Goal: Task Accomplishment & Management: Manage account settings

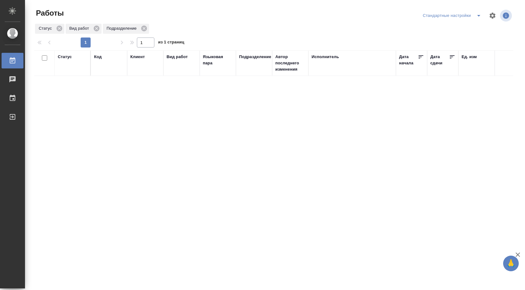
click at [476, 14] on icon "split button" at bounding box center [478, 15] width 7 height 7
click at [449, 24] on li "В работе" at bounding box center [451, 28] width 65 height 10
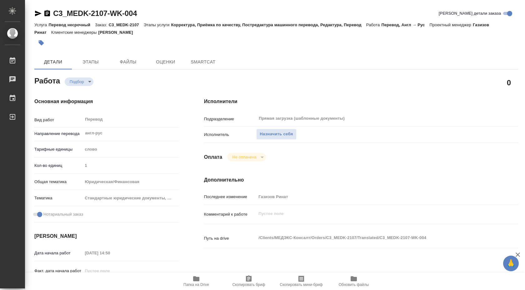
type textarea "x"
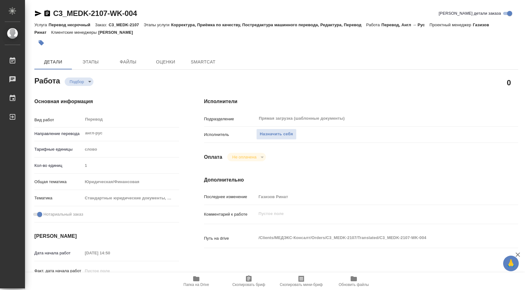
type textarea "x"
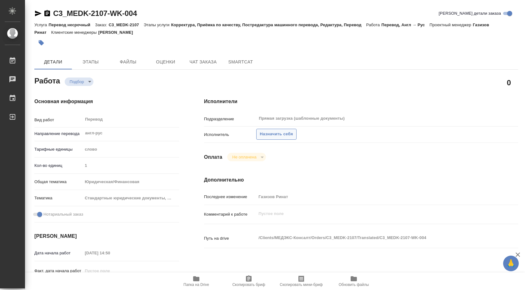
click at [275, 135] on span "Назначить себя" at bounding box center [276, 134] width 33 height 7
type textarea "x"
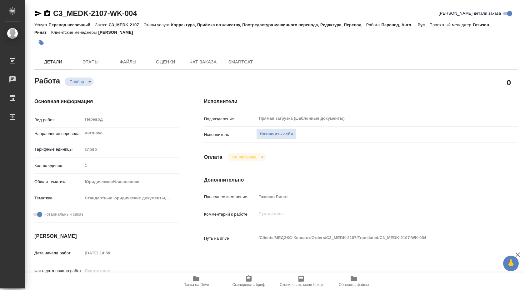
type textarea "x"
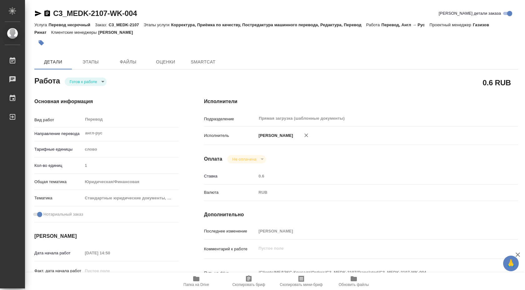
type textarea "x"
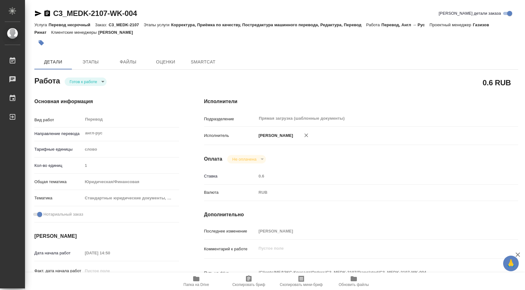
type textarea "x"
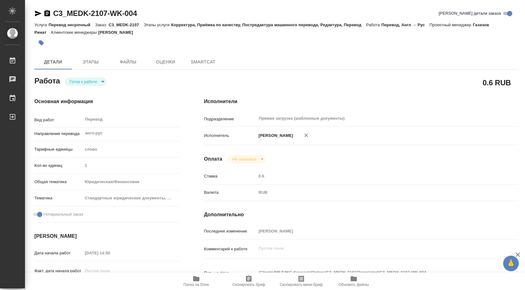
type textarea "x"
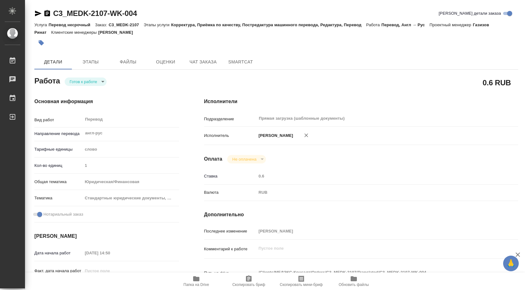
type textarea "x"
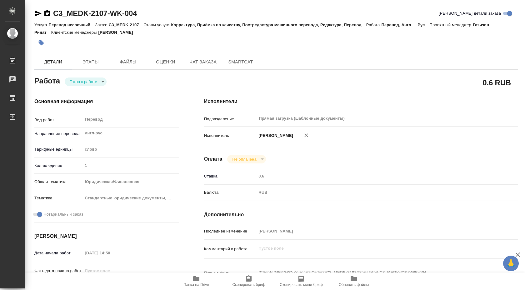
type textarea "x"
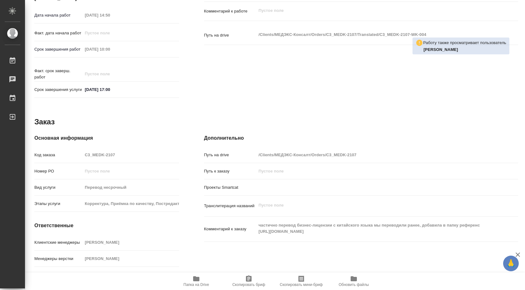
scroll to position [255, 0]
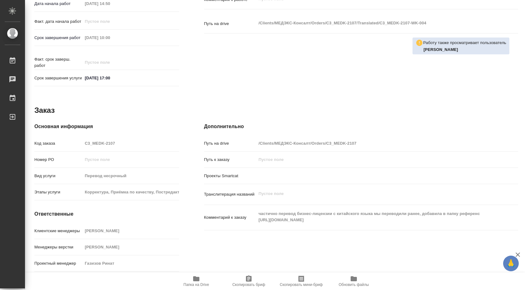
click at [199, 276] on icon "button" at bounding box center [195, 278] width 7 height 7
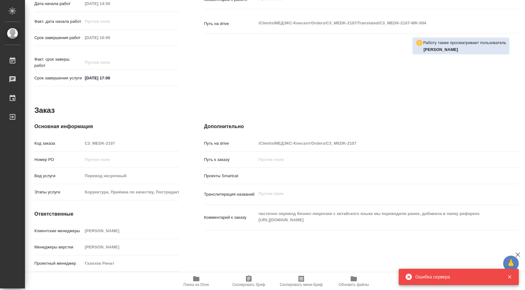
click at [199, 276] on icon "button" at bounding box center [195, 278] width 7 height 7
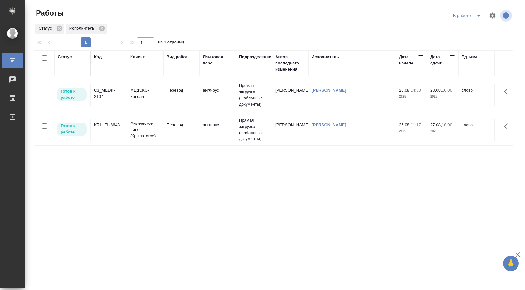
click at [249, 124] on td "Прямая загрузка (шаблонные документы)" at bounding box center [254, 129] width 36 height 31
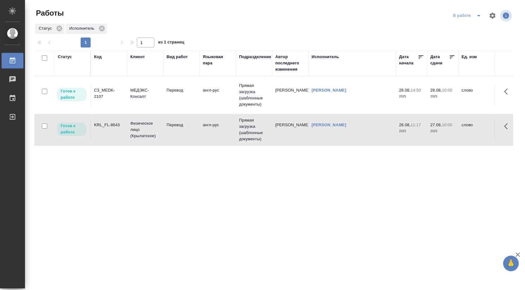
click at [249, 124] on td "Прямая загрузка (шаблонные документы)" at bounding box center [254, 129] width 36 height 31
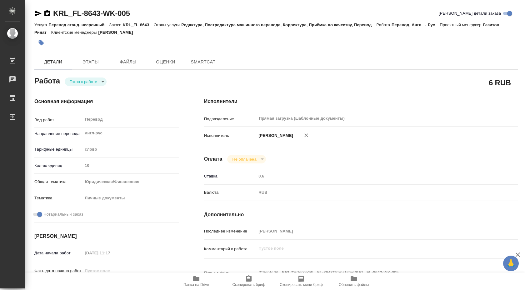
type textarea "x"
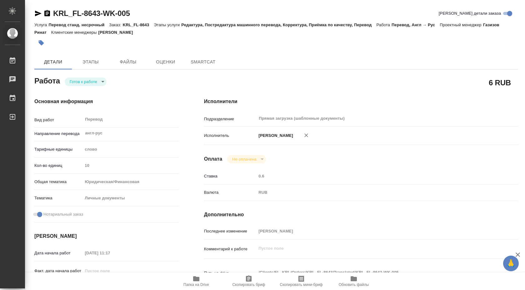
type textarea "x"
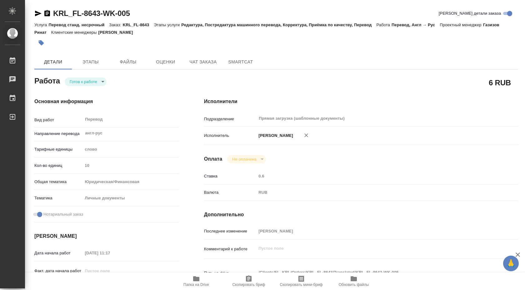
type textarea "x"
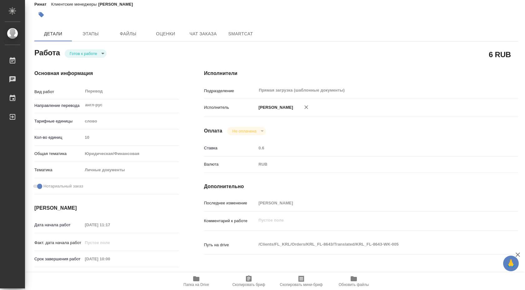
type textarea "x"
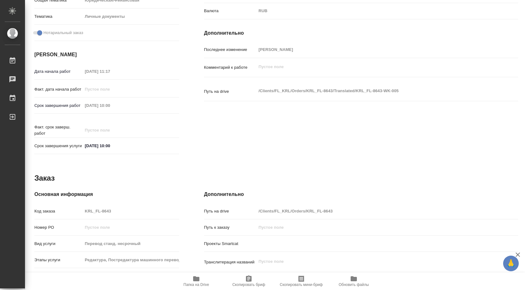
type textarea "x"
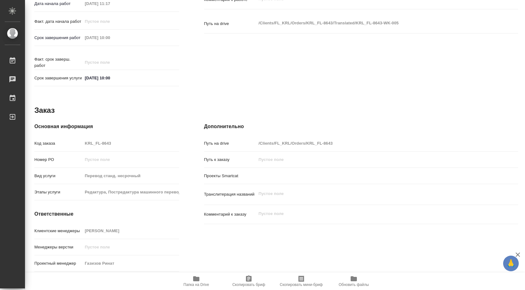
scroll to position [255, 0]
click at [197, 277] on icon "button" at bounding box center [196, 278] width 6 height 5
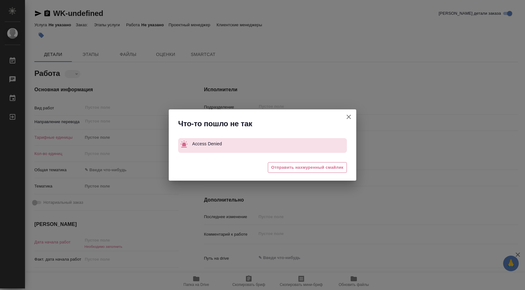
type textarea "x"
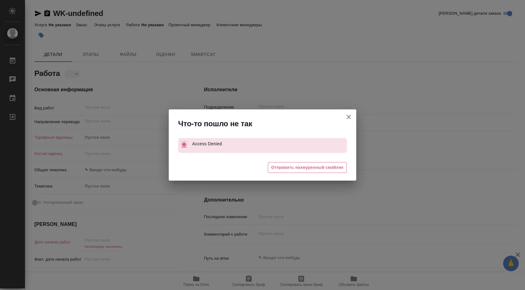
click at [348, 118] on icon "button" at bounding box center [348, 116] width 7 height 7
type textarea "x"
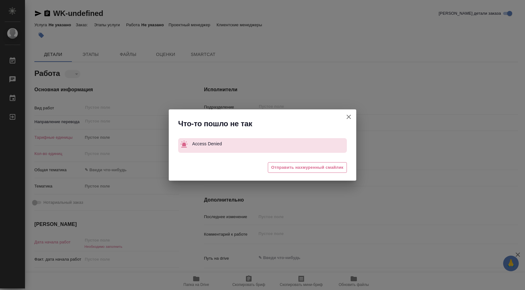
type textarea "x"
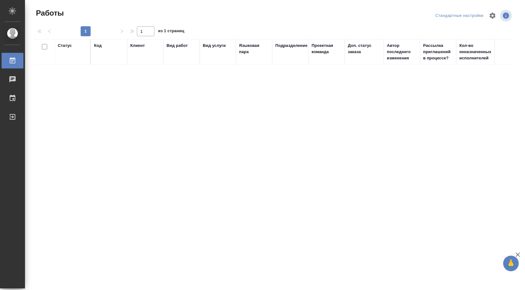
click at [473, 17] on div "Стандартные настройки" at bounding box center [459, 16] width 51 height 10
click at [492, 18] on icon "button" at bounding box center [492, 15] width 6 height 6
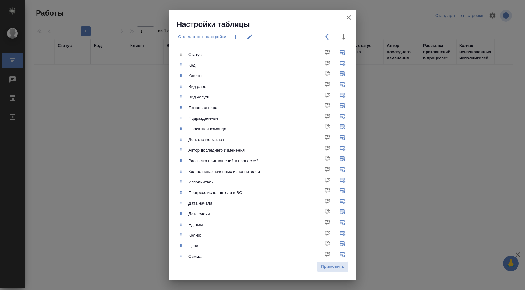
click at [401, 80] on div "Настройки таблицы Стандартные настройки Статус Код Клиент Вид работ Вид услуги …" at bounding box center [262, 145] width 525 height 290
click at [348, 18] on icon "button" at bounding box center [348, 17] width 7 height 7
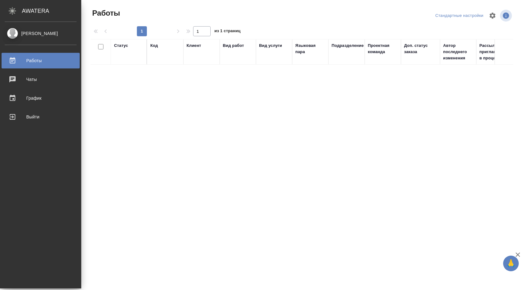
click at [15, 33] on div "[PERSON_NAME]" at bounding box center [41, 33] width 72 height 7
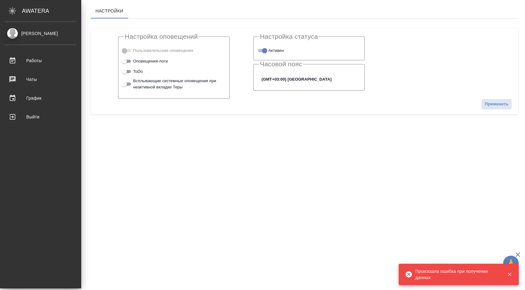
click at [26, 30] on div "[PERSON_NAME]" at bounding box center [41, 33] width 72 height 7
click at [20, 45] on div "[PERSON_NAME]" at bounding box center [40, 36] width 81 height 17
click at [27, 61] on div "Работы" at bounding box center [41, 60] width 72 height 9
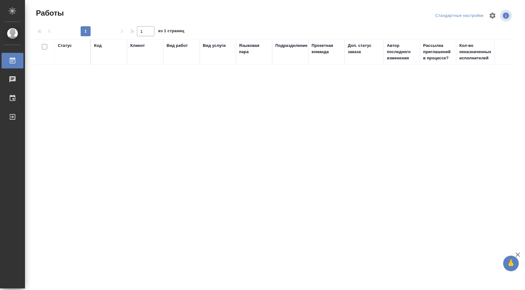
click at [342, 11] on div at bounding box center [276, 15] width 161 height 15
click at [145, 64] on th "Клиент" at bounding box center [145, 52] width 36 height 26
click at [141, 47] on div "Клиент" at bounding box center [137, 45] width 14 height 6
click at [141, 36] on input "1" at bounding box center [145, 31] width 17 height 10
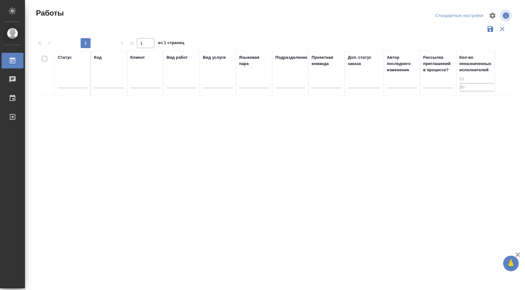
click at [138, 59] on div "Клиент" at bounding box center [137, 57] width 14 height 6
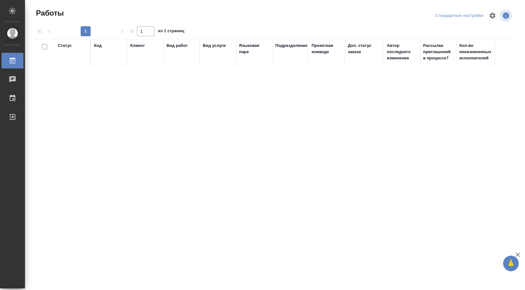
click at [138, 46] on div "Клиент" at bounding box center [137, 45] width 14 height 6
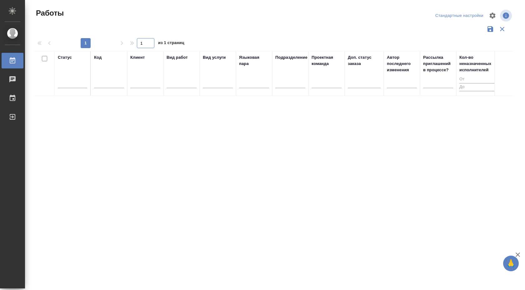
click at [138, 46] on input "1" at bounding box center [145, 43] width 17 height 10
click at [491, 15] on icon "button" at bounding box center [492, 15] width 7 height 7
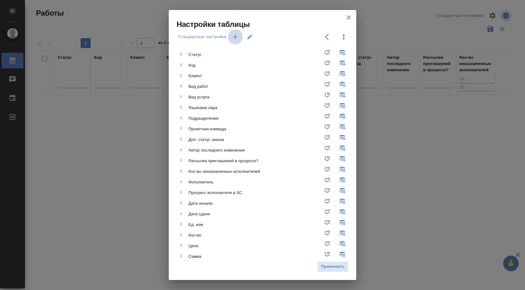
click at [238, 35] on icon "button" at bounding box center [234, 36] width 7 height 7
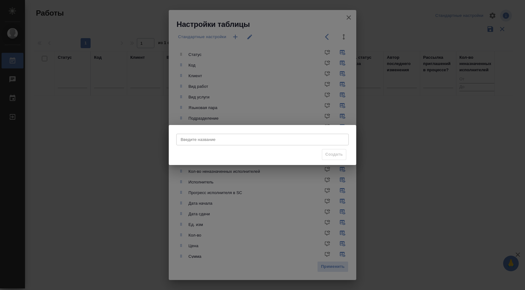
click at [233, 136] on input "Введите название" at bounding box center [262, 139] width 172 height 11
type input "В работе"
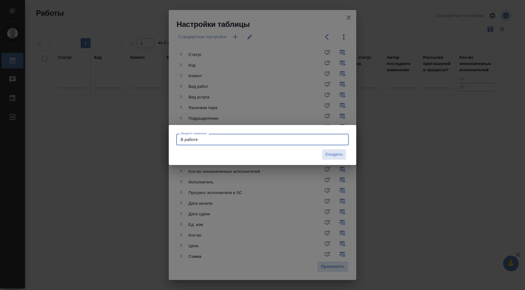
click at [314, 99] on div "Введите название В работе Введите название Создать" at bounding box center [262, 145] width 525 height 290
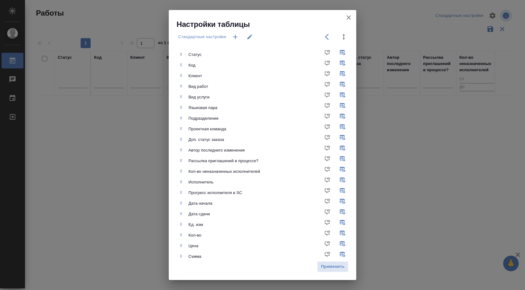
click at [236, 35] on icon "button" at bounding box center [234, 36] width 7 height 7
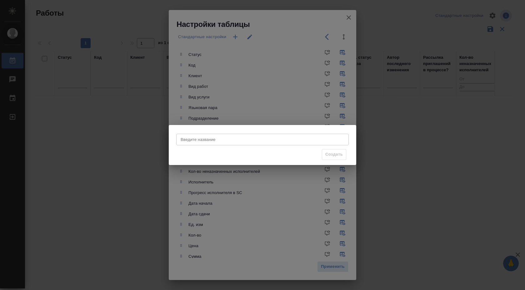
click at [264, 145] on div "Введите название Введите название" at bounding box center [262, 138] width 172 height 15
click at [260, 141] on input "Введите название" at bounding box center [262, 139] width 172 height 11
type input "В работе"
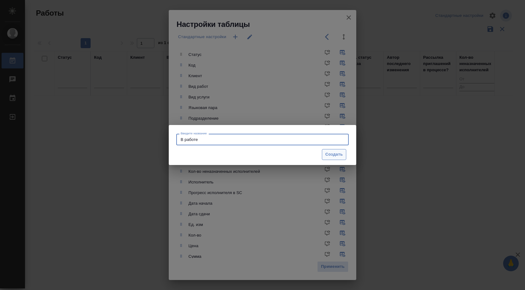
click at [338, 153] on span "Создать" at bounding box center [333, 154] width 17 height 7
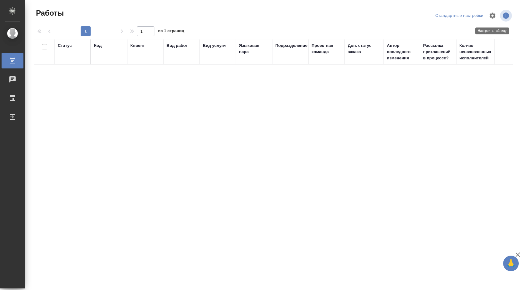
click at [491, 15] on icon "button" at bounding box center [492, 15] width 6 height 6
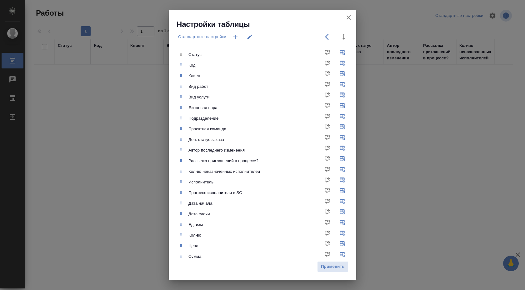
click at [348, 18] on icon "button" at bounding box center [348, 17] width 4 height 4
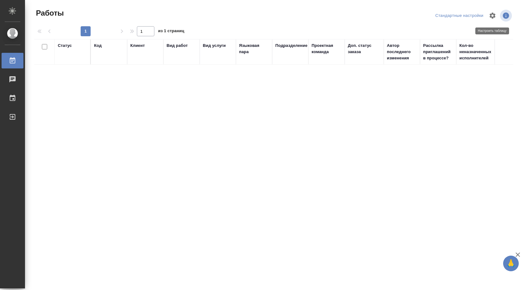
click at [494, 14] on icon "button" at bounding box center [492, 15] width 7 height 7
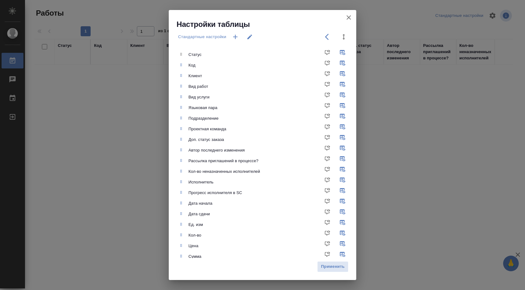
click at [352, 17] on icon "button" at bounding box center [348, 17] width 7 height 7
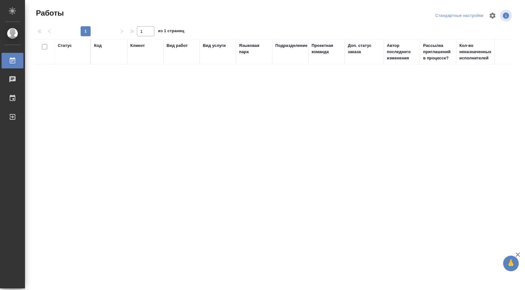
click at [359, 47] on div "Доп. статус заказа" at bounding box center [364, 48] width 33 height 12
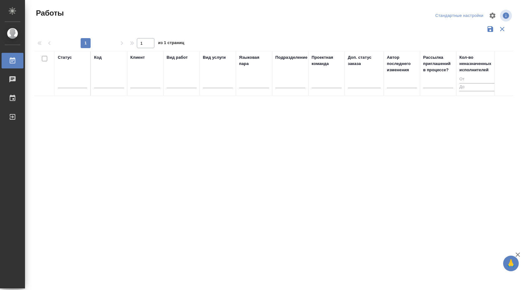
click at [501, 27] on icon "button" at bounding box center [502, 29] width 4 height 4
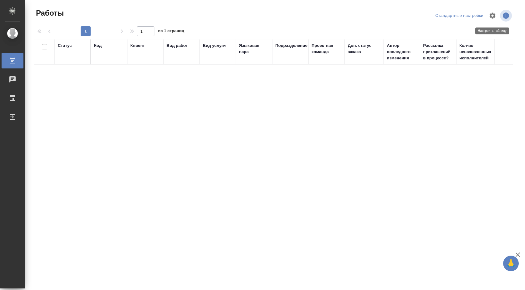
click at [490, 17] on icon "button" at bounding box center [492, 15] width 6 height 6
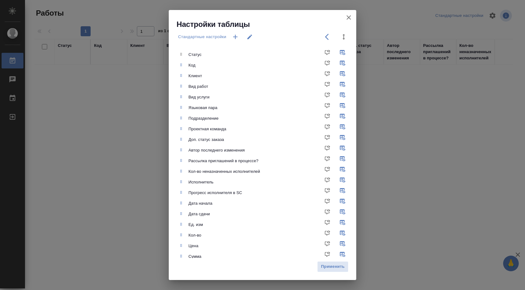
click at [345, 19] on icon "button" at bounding box center [348, 17] width 7 height 7
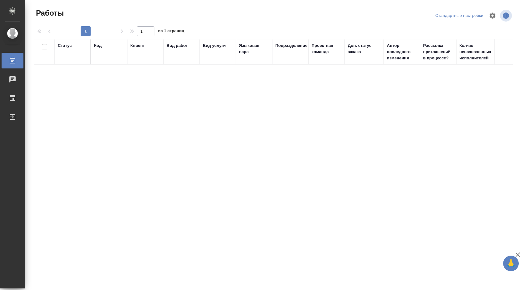
click at [485, 8] on button "button" at bounding box center [492, 15] width 15 height 15
click at [493, 18] on icon "button" at bounding box center [492, 15] width 7 height 7
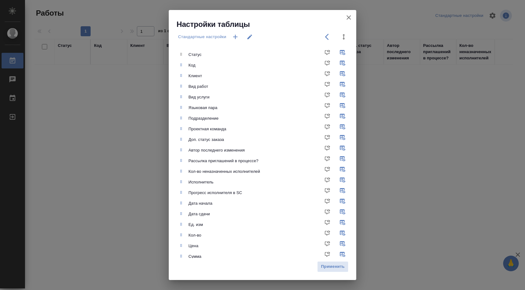
click at [455, 70] on div "Настройки таблицы Стандартные настройки Статус Код Клиент Вид работ Вид услуги …" at bounding box center [262, 145] width 525 height 290
click at [346, 17] on icon "button" at bounding box center [348, 17] width 7 height 7
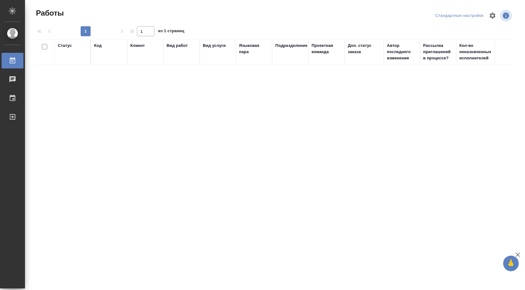
click at [390, 47] on div "Автор последнего изменения" at bounding box center [402, 51] width 30 height 19
click at [390, 36] on div "1 1 из 1 страниц" at bounding box center [276, 31] width 484 height 10
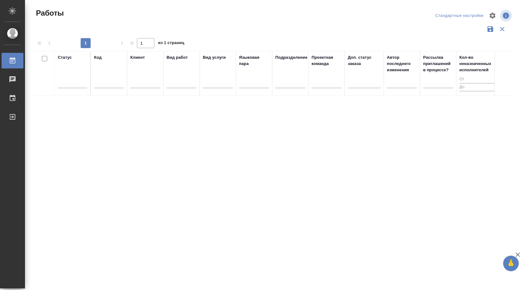
click at [397, 87] on input "text" at bounding box center [402, 84] width 30 height 8
type input "Шувалова"
drag, startPoint x: 410, startPoint y: 84, endPoint x: 375, endPoint y: 84, distance: 35.0
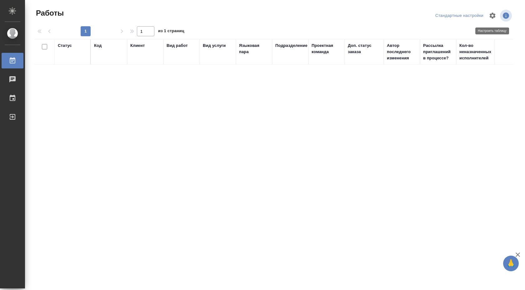
click at [496, 17] on button "button" at bounding box center [492, 15] width 15 height 15
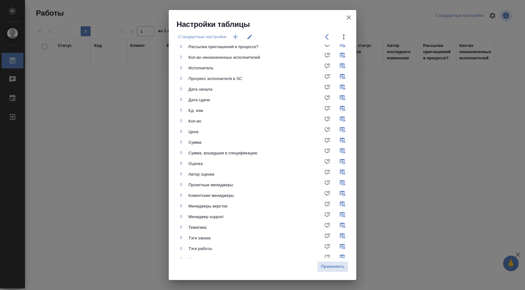
scroll to position [136, 0]
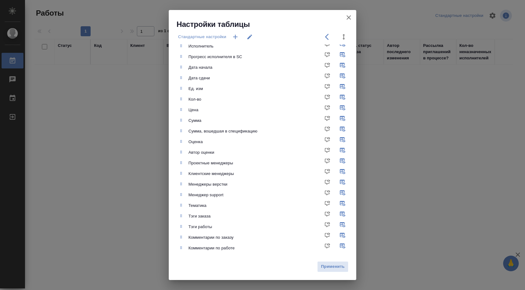
click at [438, 157] on div "Настройки таблицы Стандартные настройки Статус Код Клиент Вид работ Вид услуги …" at bounding box center [262, 145] width 525 height 290
click at [348, 15] on icon "button" at bounding box center [348, 17] width 7 height 7
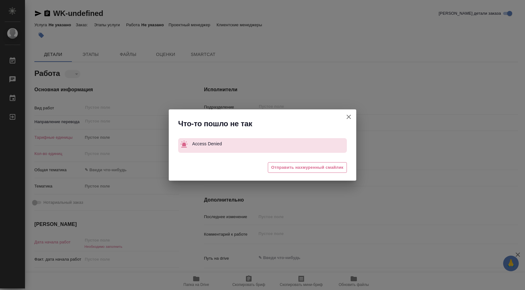
type textarea "x"
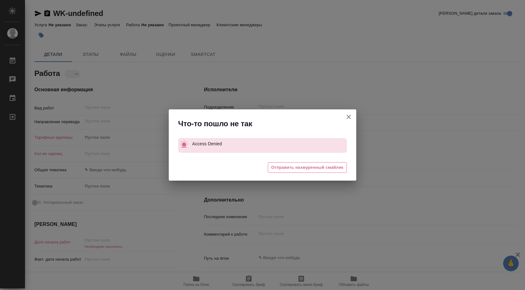
type textarea "x"
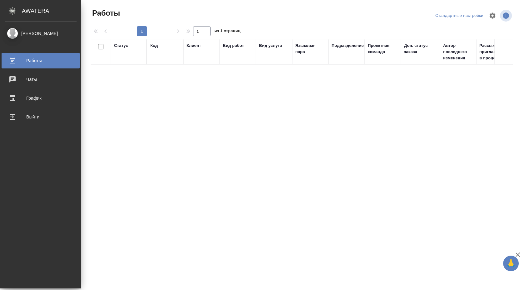
click at [11, 32] on div "[PERSON_NAME]" at bounding box center [41, 33] width 72 height 7
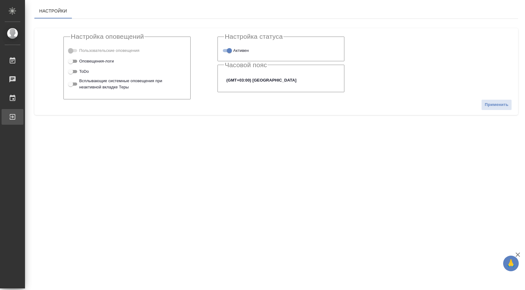
click at [12, 120] on div "Выйти" at bounding box center [5, 116] width 16 height 9
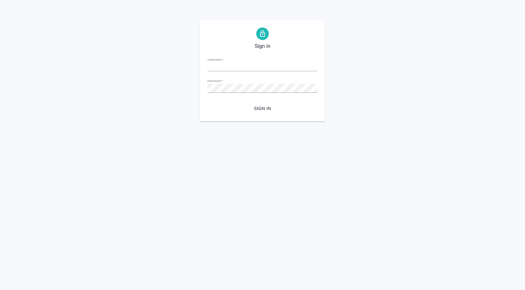
type input "[EMAIL_ADDRESS][DOMAIN_NAME]"
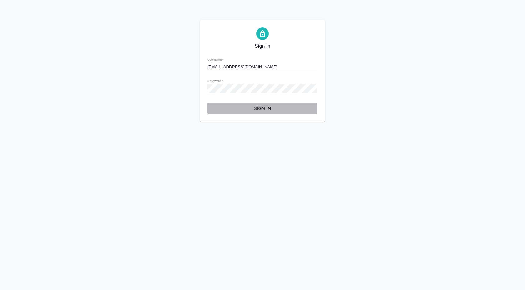
click at [259, 107] on span "Sign in" at bounding box center [262, 109] width 100 height 8
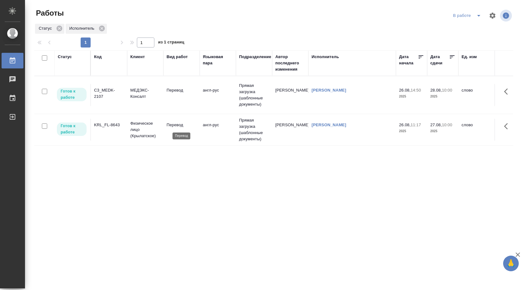
click at [190, 126] on p "Перевод" at bounding box center [181, 125] width 30 height 6
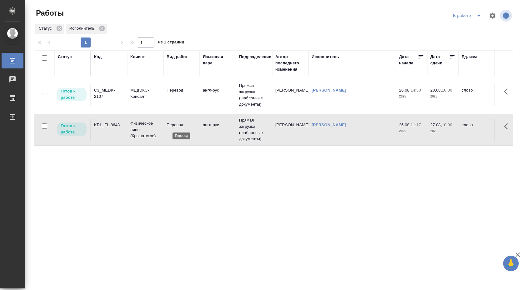
click at [190, 126] on p "Перевод" at bounding box center [181, 125] width 30 height 6
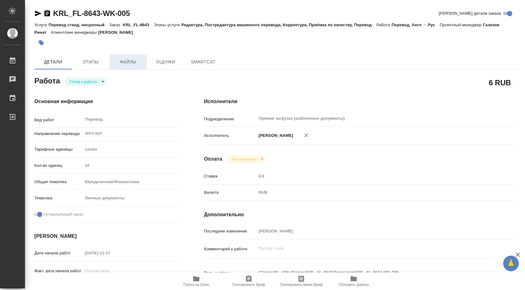
type textarea "x"
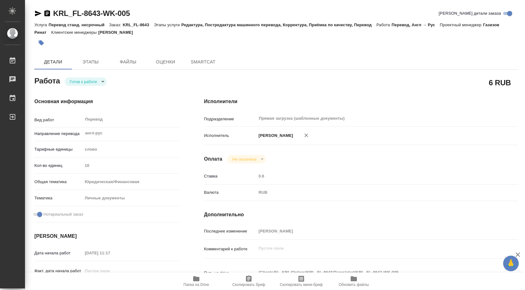
type textarea "x"
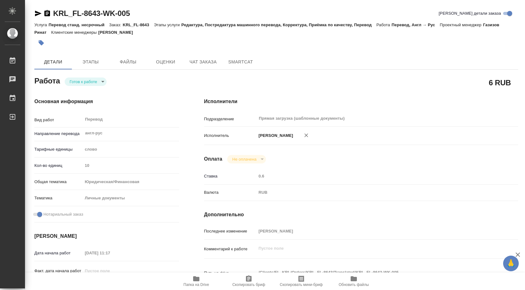
type textarea "x"
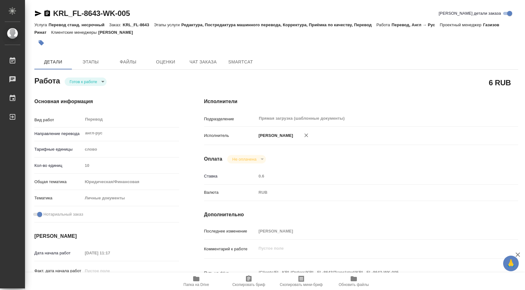
type textarea "x"
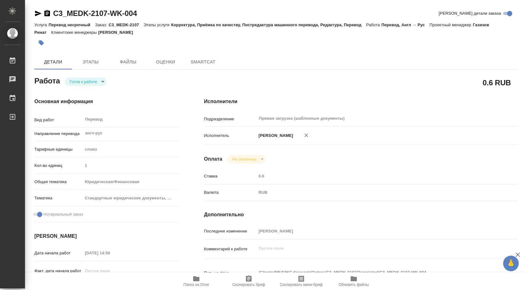
type textarea "x"
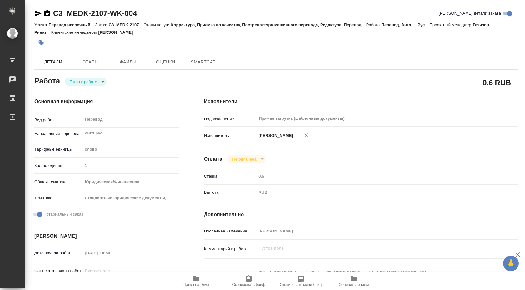
type textarea "x"
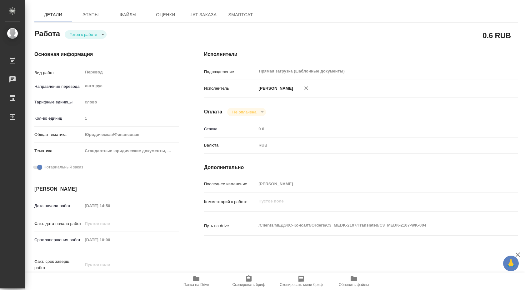
type textarea "x"
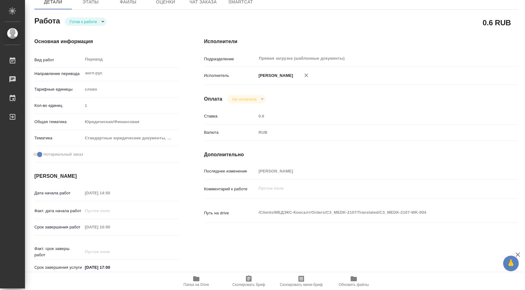
scroll to position [60, 0]
type textarea "x"
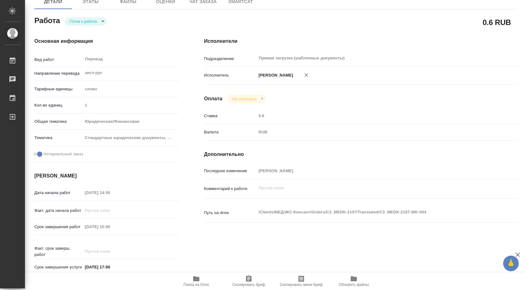
type textarea "x"
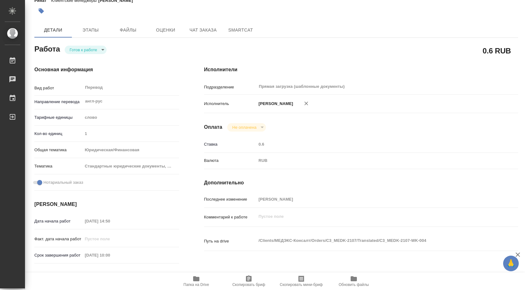
scroll to position [0, 0]
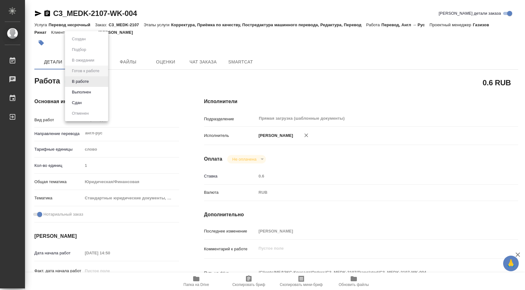
click at [97, 81] on body "🙏 .cls-1 fill:#fff; AWATERA Shuvalova Anna Работы 0 Чаты График Выйти C3_MEDK-2…" at bounding box center [262, 145] width 525 height 290
click at [93, 82] on li "В работе" at bounding box center [86, 81] width 43 height 11
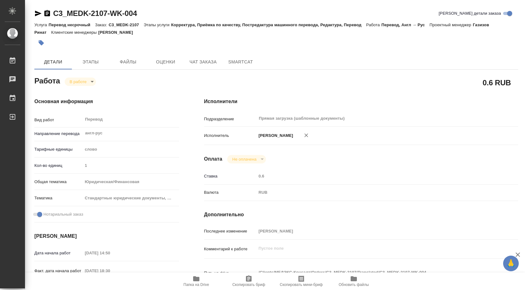
type textarea "x"
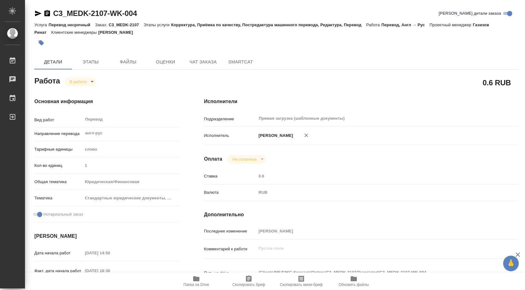
type textarea "x"
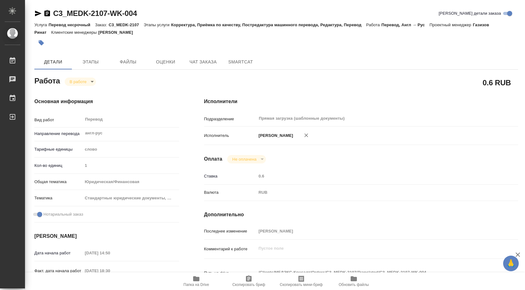
type textarea "x"
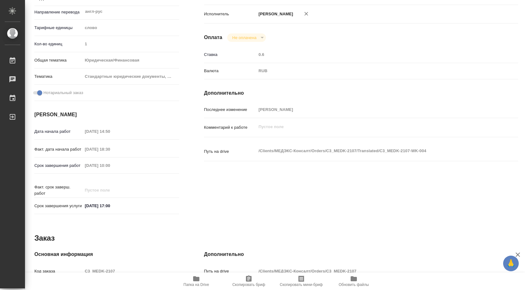
scroll to position [127, 0]
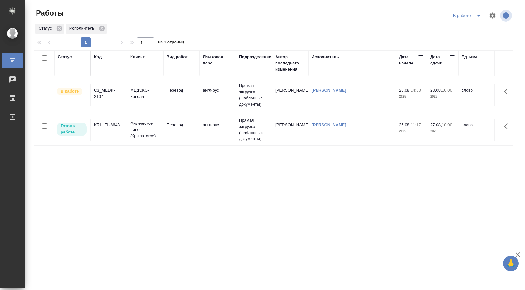
click at [229, 134] on td "англ-рус" at bounding box center [218, 130] width 36 height 22
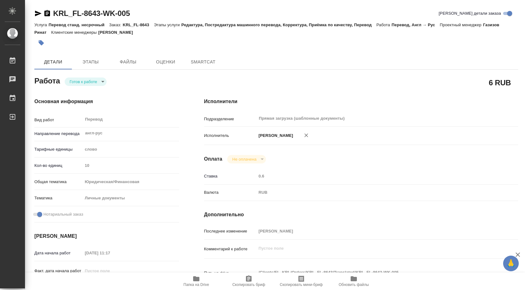
click at [99, 79] on body "🙏 .cls-1 fill:#fff; AWATERA [PERSON_NAME] Чаты График Выйти KRL_FL-8643-WK-005 …" at bounding box center [262, 145] width 525 height 290
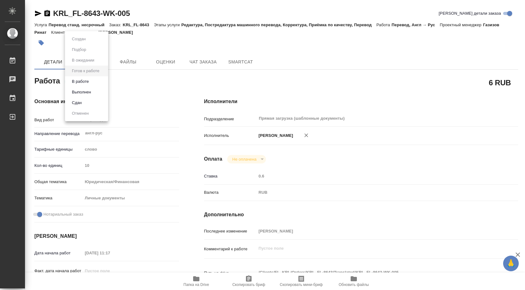
click at [94, 82] on li "В работе" at bounding box center [86, 81] width 43 height 11
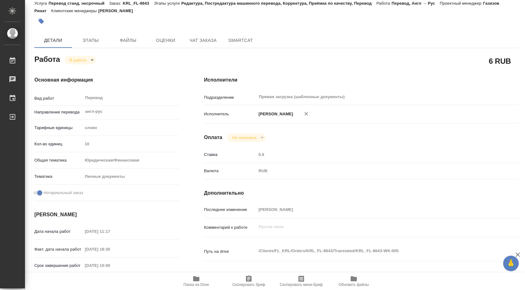
type textarea "x"
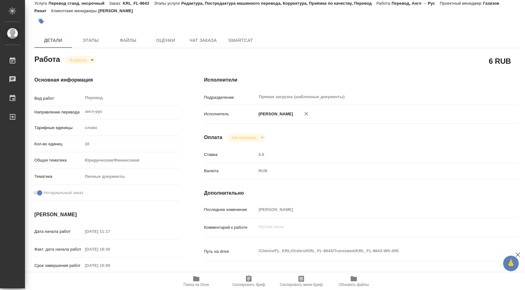
type textarea "x"
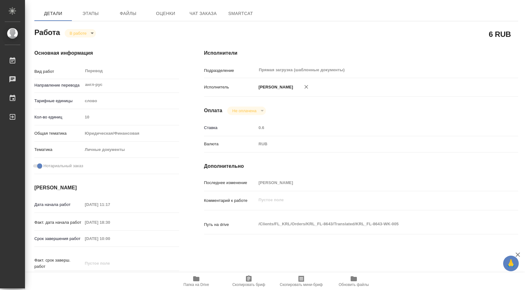
scroll to position [51, 0]
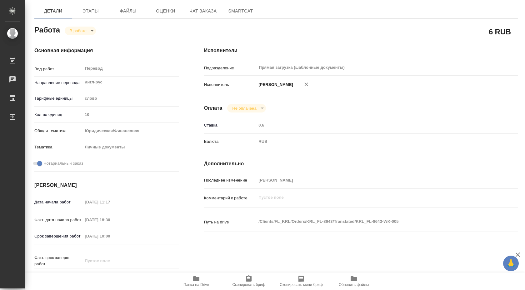
click at [194, 280] on icon "button" at bounding box center [196, 278] width 6 height 5
type textarea "x"
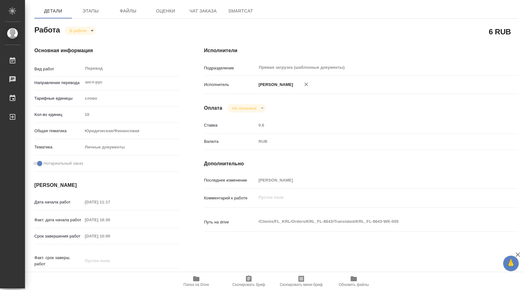
type textarea "x"
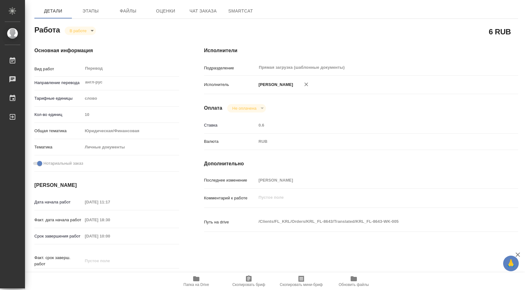
type textarea "x"
